Goal: Transaction & Acquisition: Obtain resource

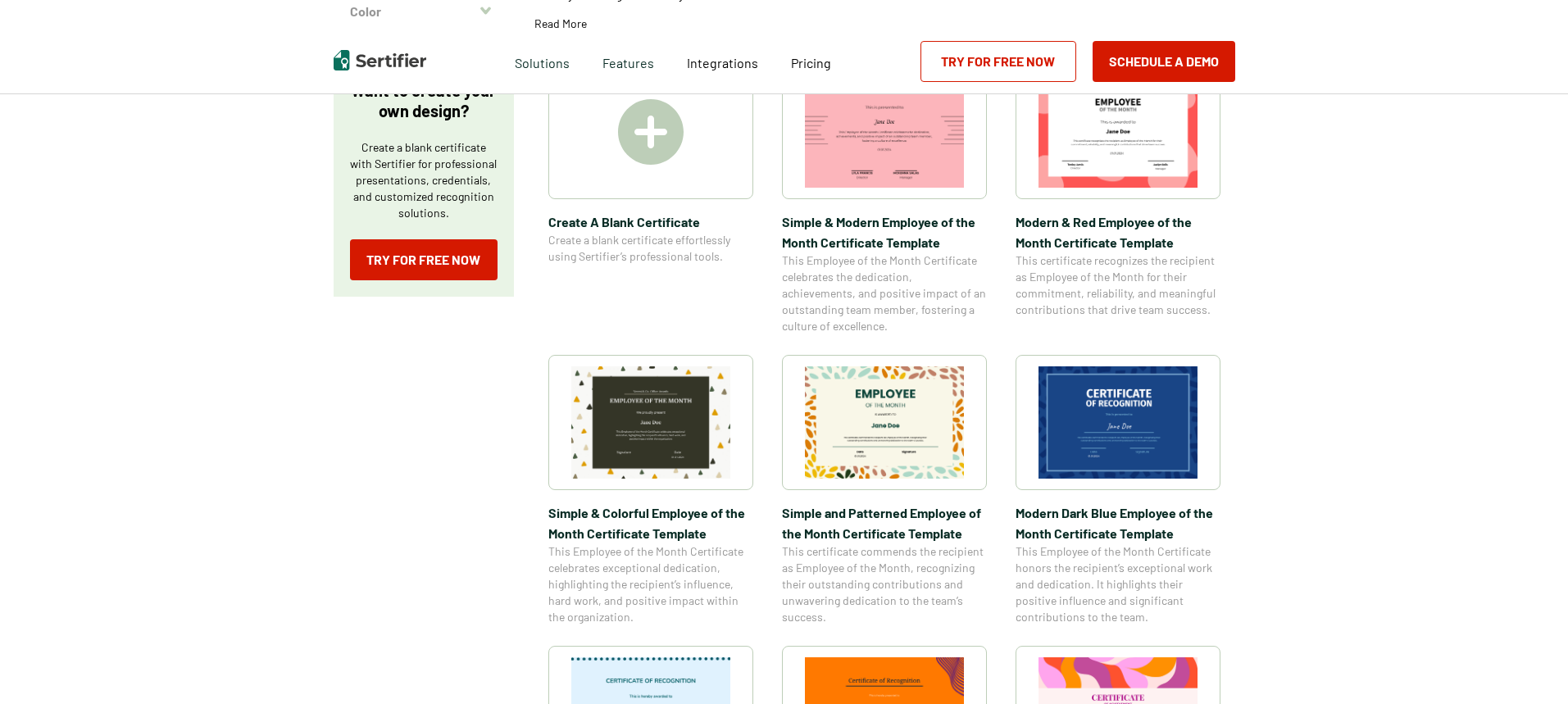
scroll to position [328, 0]
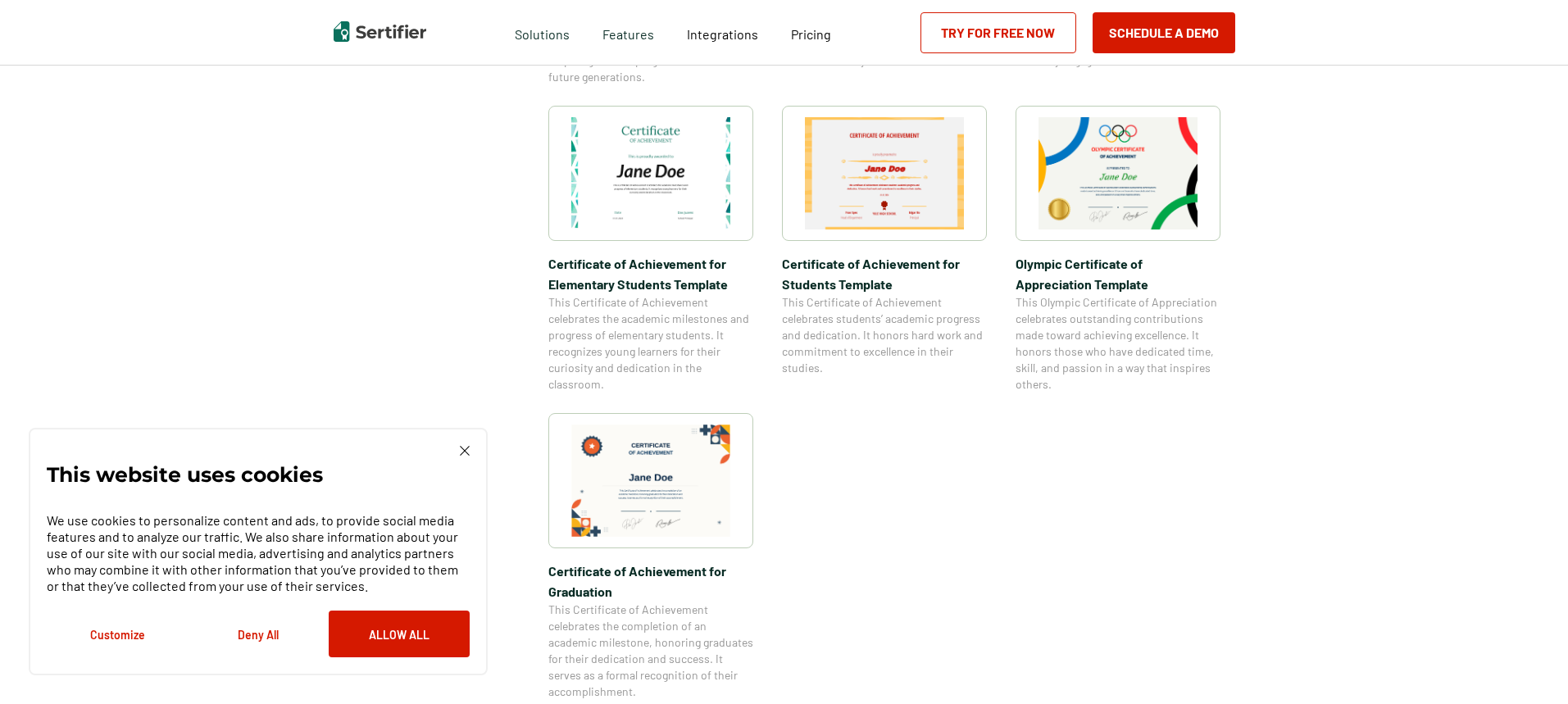
scroll to position [1148, 0]
click at [682, 156] on img at bounding box center [650, 172] width 159 height 112
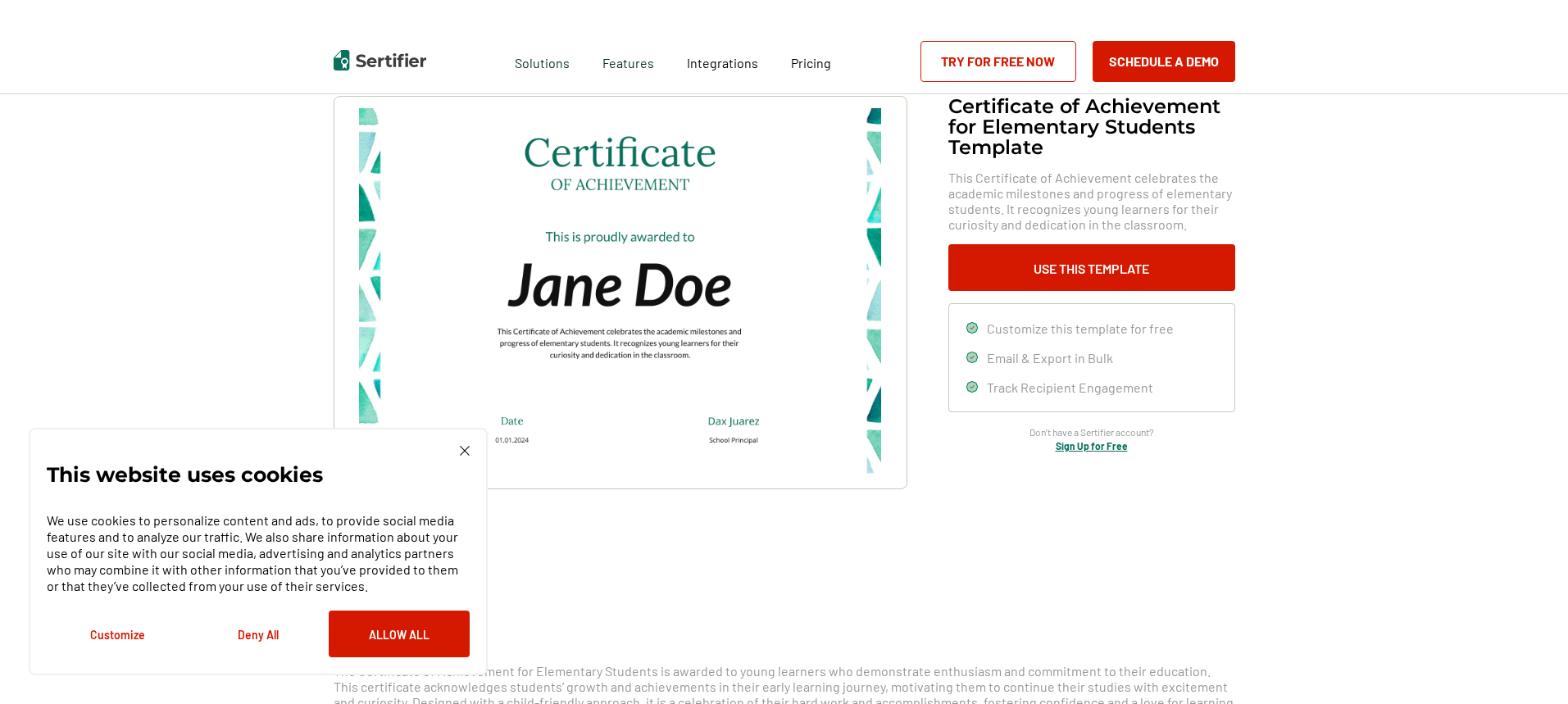
scroll to position [164, 0]
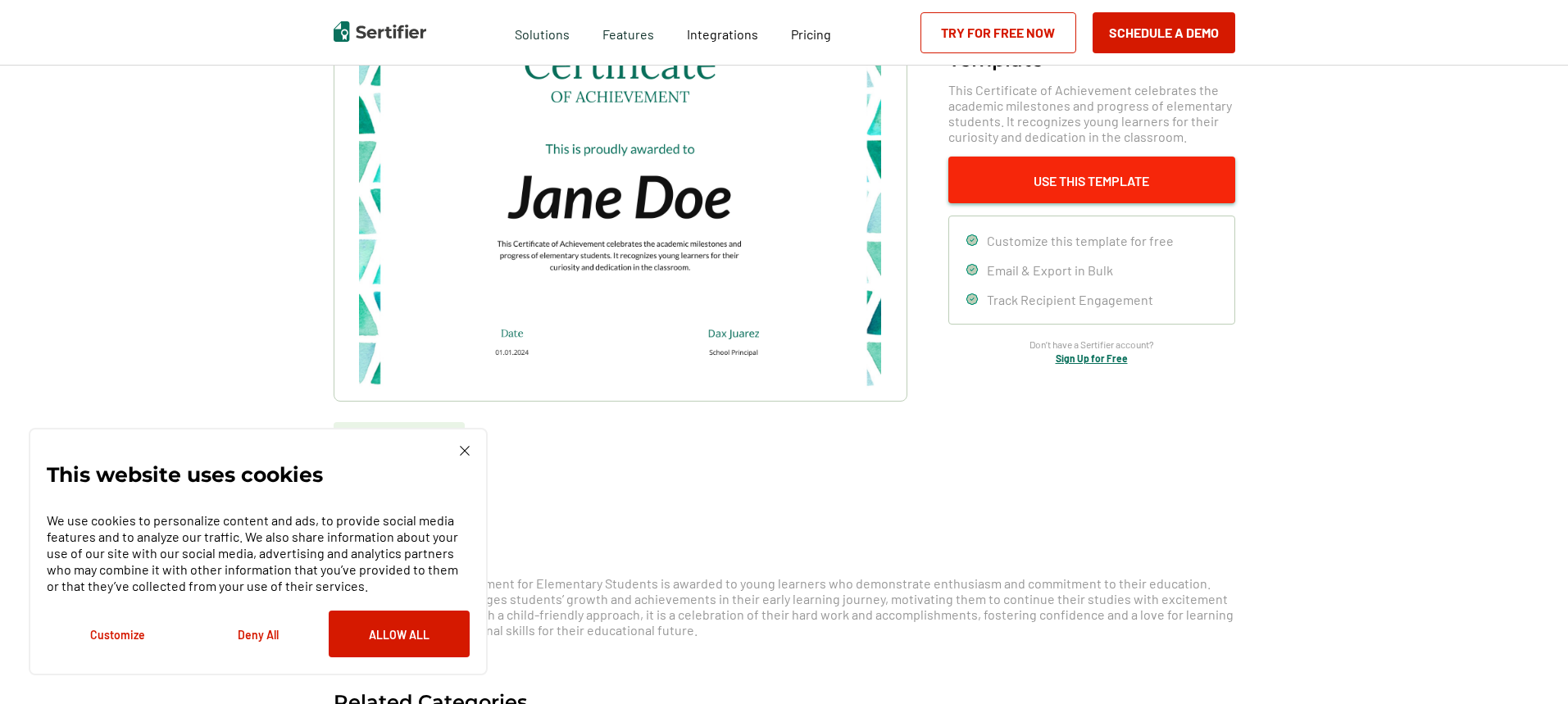
click at [1123, 190] on button "Use This Template" at bounding box center [1091, 180] width 287 height 47
